Goal: Information Seeking & Learning: Understand process/instructions

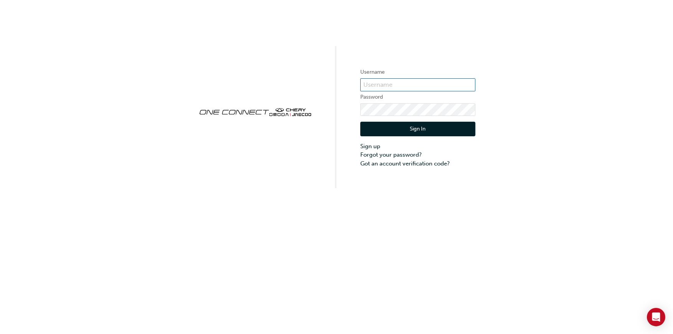
type input "CHAU1206"
click at [404, 132] on button "Sign In" at bounding box center [417, 129] width 115 height 15
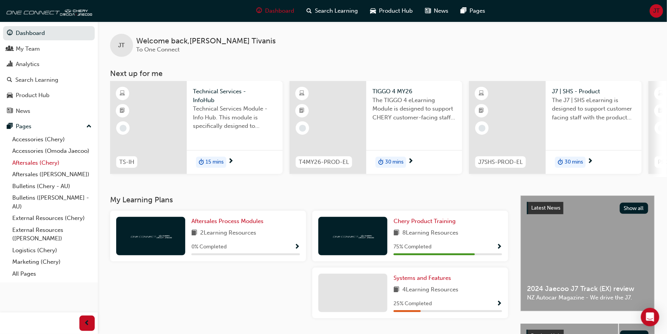
click at [41, 162] on link "Aftersales (Chery)" at bounding box center [52, 163] width 86 height 12
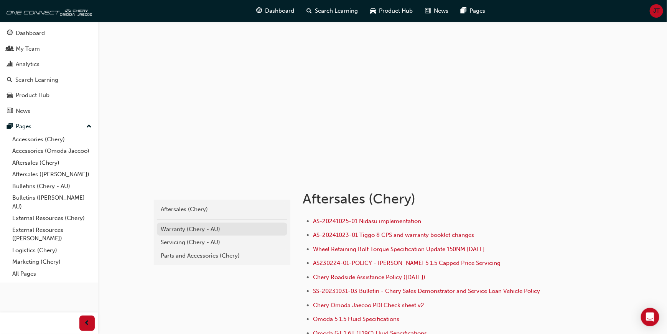
click at [200, 229] on div "Warranty (Chery - AU)" at bounding box center [222, 229] width 123 height 9
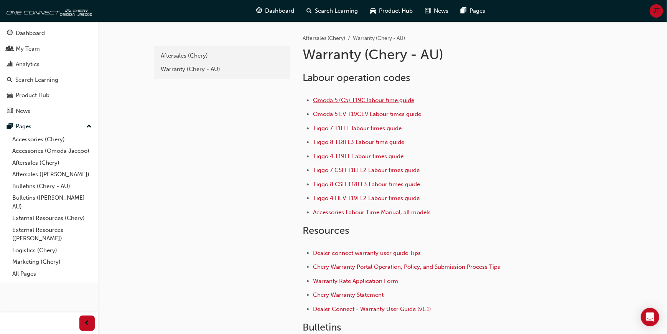
click at [329, 99] on span "Omoda 5 (C5) T19C labour time guide" at bounding box center [363, 100] width 101 height 7
